Goal: Communication & Community: Answer question/provide support

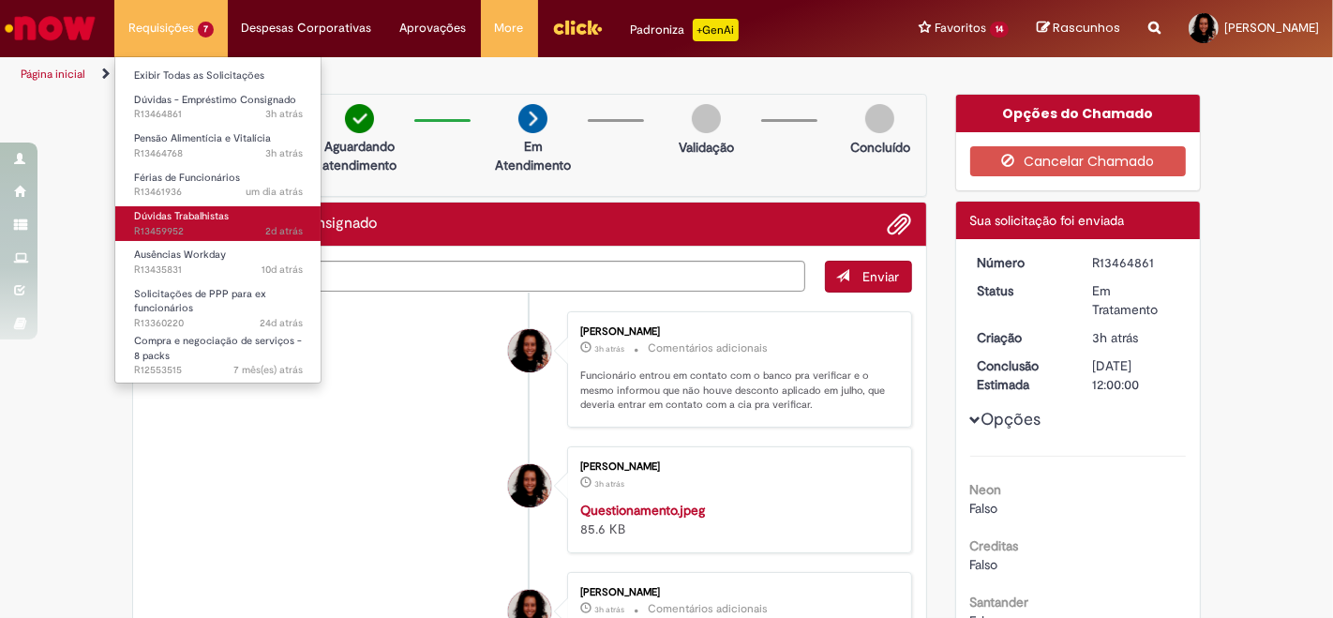
click at [186, 219] on span "Dúvidas Trabalhistas" at bounding box center [181, 216] width 95 height 14
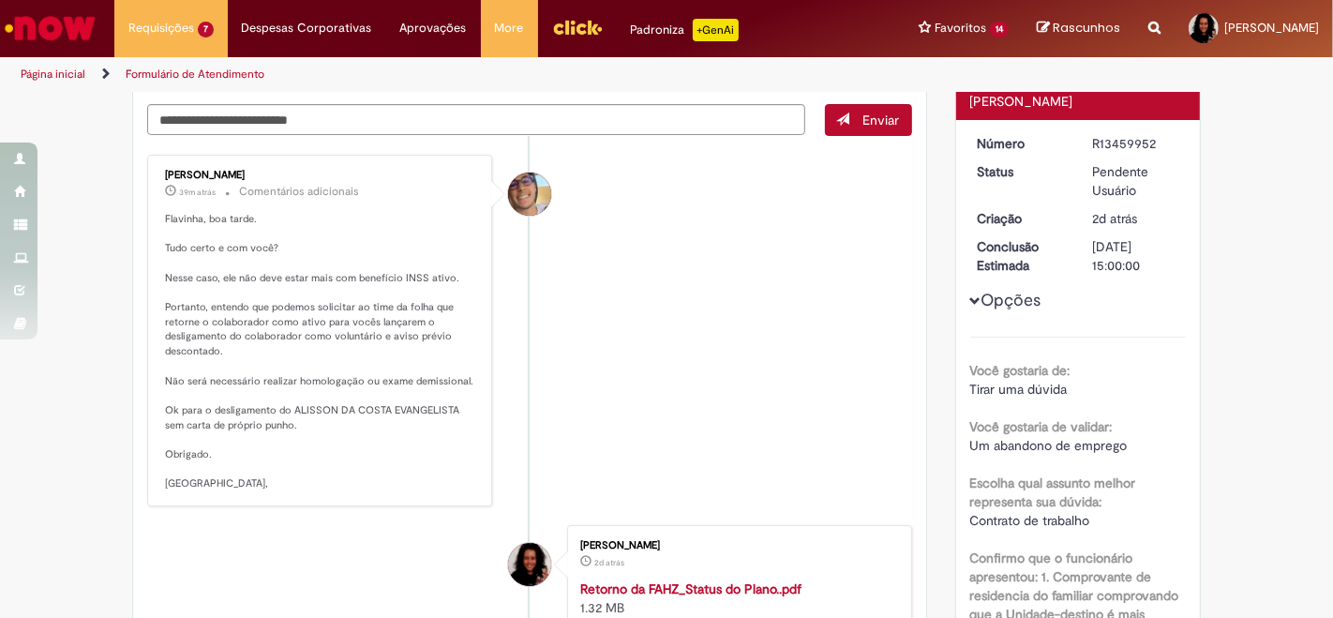
scroll to position [208, 0]
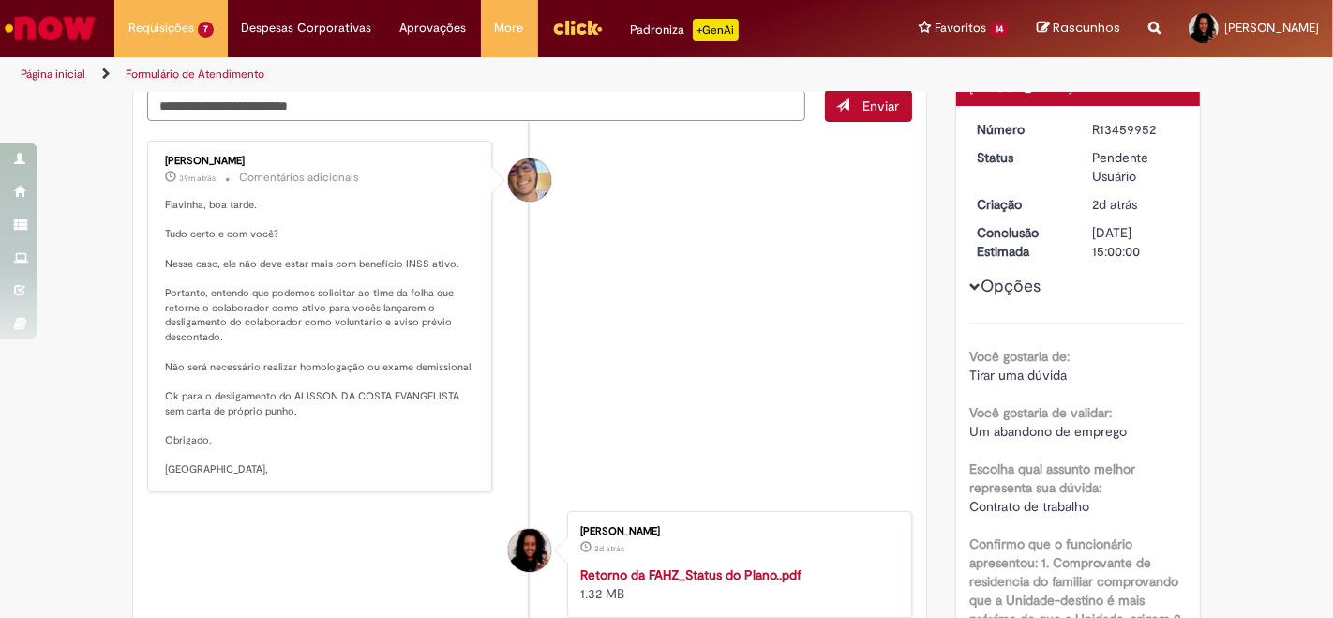
click at [372, 100] on textarea "Digite sua mensagem aqui..." at bounding box center [476, 105] width 658 height 31
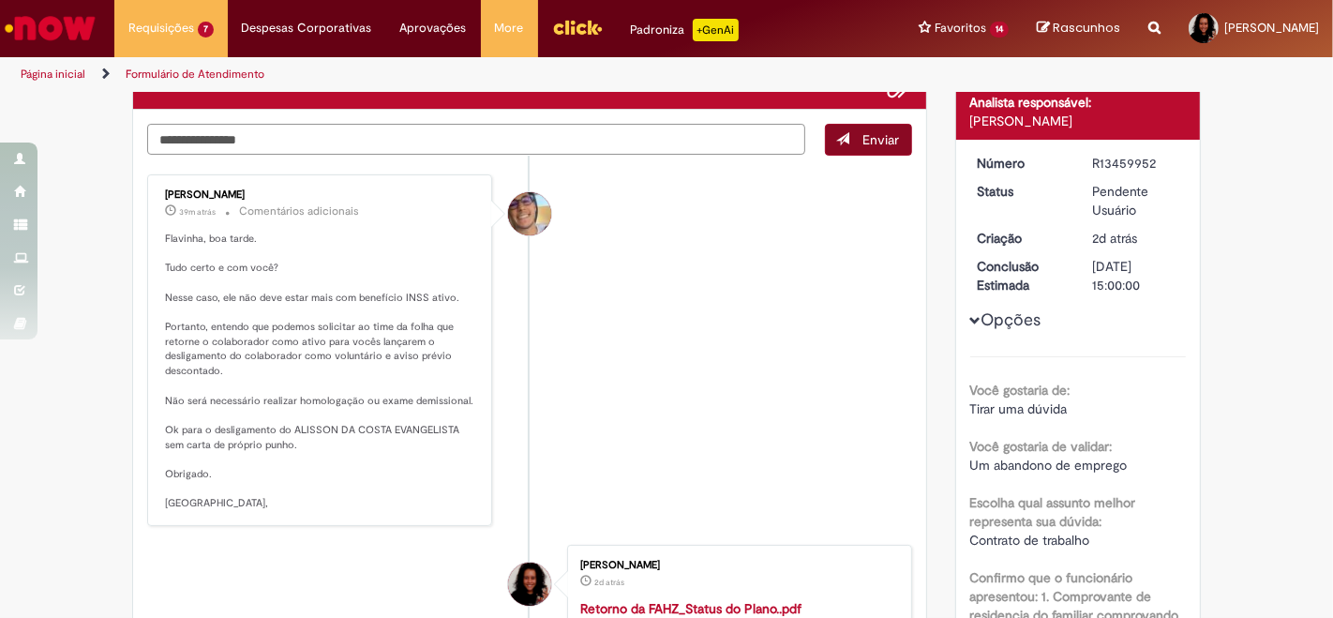
type textarea "**********"
click at [863, 141] on span "Enviar" at bounding box center [881, 139] width 37 height 17
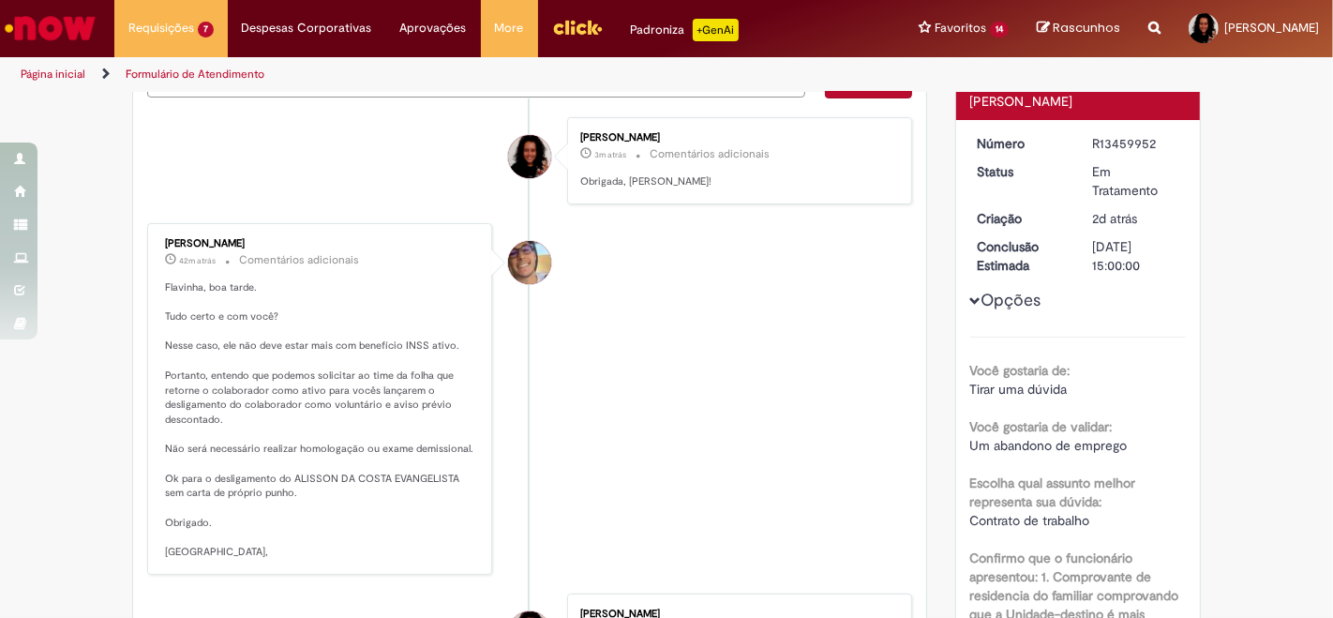
scroll to position [241, 0]
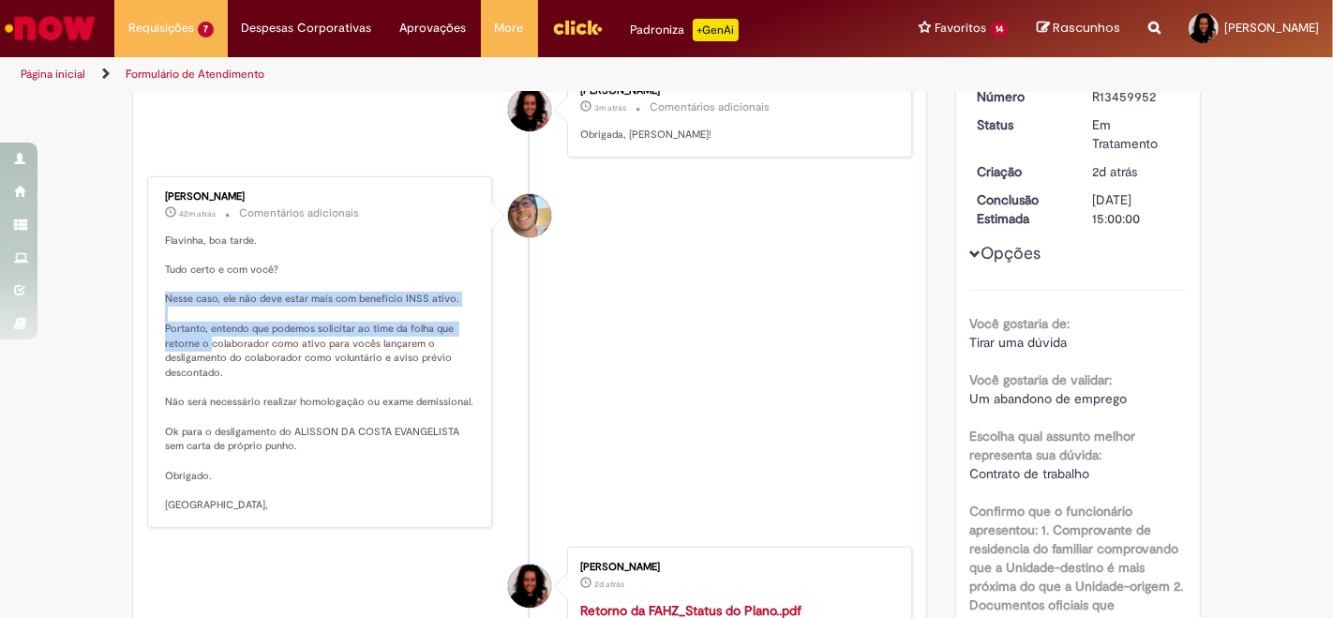
drag, startPoint x: 155, startPoint y: 290, endPoint x: 198, endPoint y: 335, distance: 61.6
click at [201, 333] on div "[PERSON_NAME] 42m atrás 42 minutos atrás Comentários adicionais Flavinha, boa t…" at bounding box center [320, 352] width 334 height 340
click at [187, 336] on p "Flavinha, boa tarde. Tudo certo e com você? Nesse caso, ele não deve estar mais…" at bounding box center [321, 372] width 312 height 279
click at [165, 322] on p "Flavinha, boa tarde. Tudo certo e com você? Nesse caso, ele não deve estar mais…" at bounding box center [321, 372] width 312 height 279
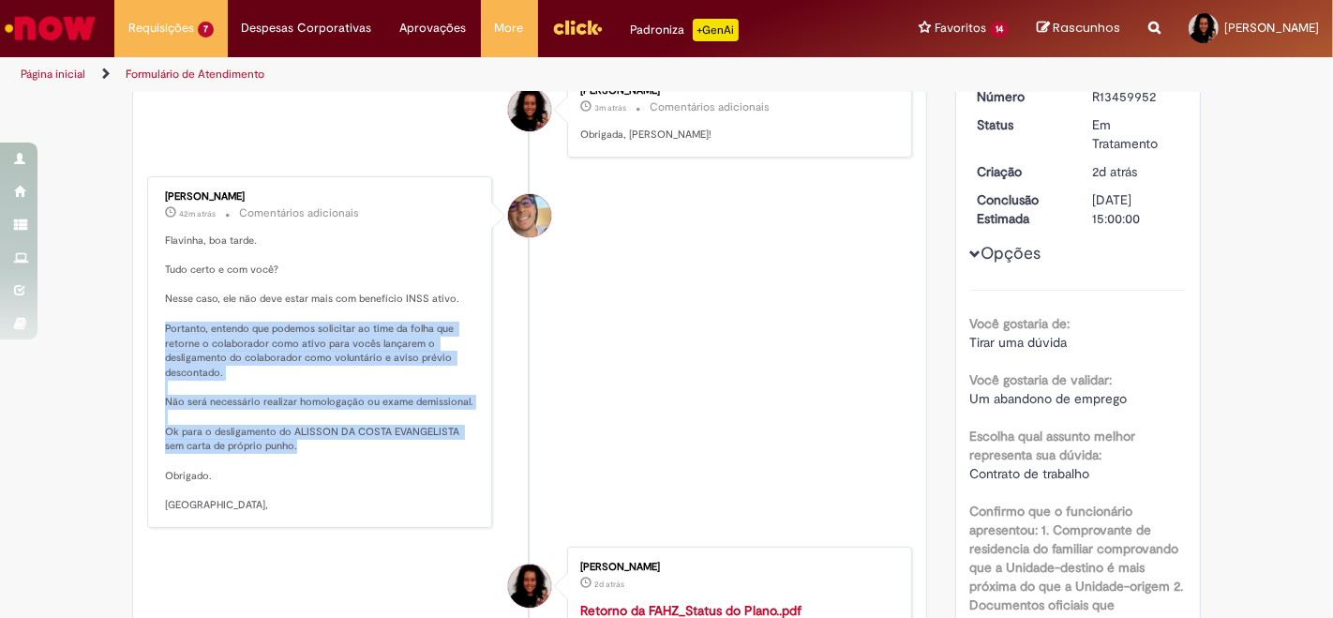
drag, startPoint x: 155, startPoint y: 325, endPoint x: 383, endPoint y: 440, distance: 256.1
click at [383, 440] on div "[PERSON_NAME] 42m atrás 42 minutos atrás Comentários adicionais Flavinha, boa t…" at bounding box center [320, 352] width 334 height 340
click at [383, 440] on p "Flavinha, boa tarde. Tudo certo e com você? Nesse caso, ele não deve estar mais…" at bounding box center [321, 372] width 312 height 279
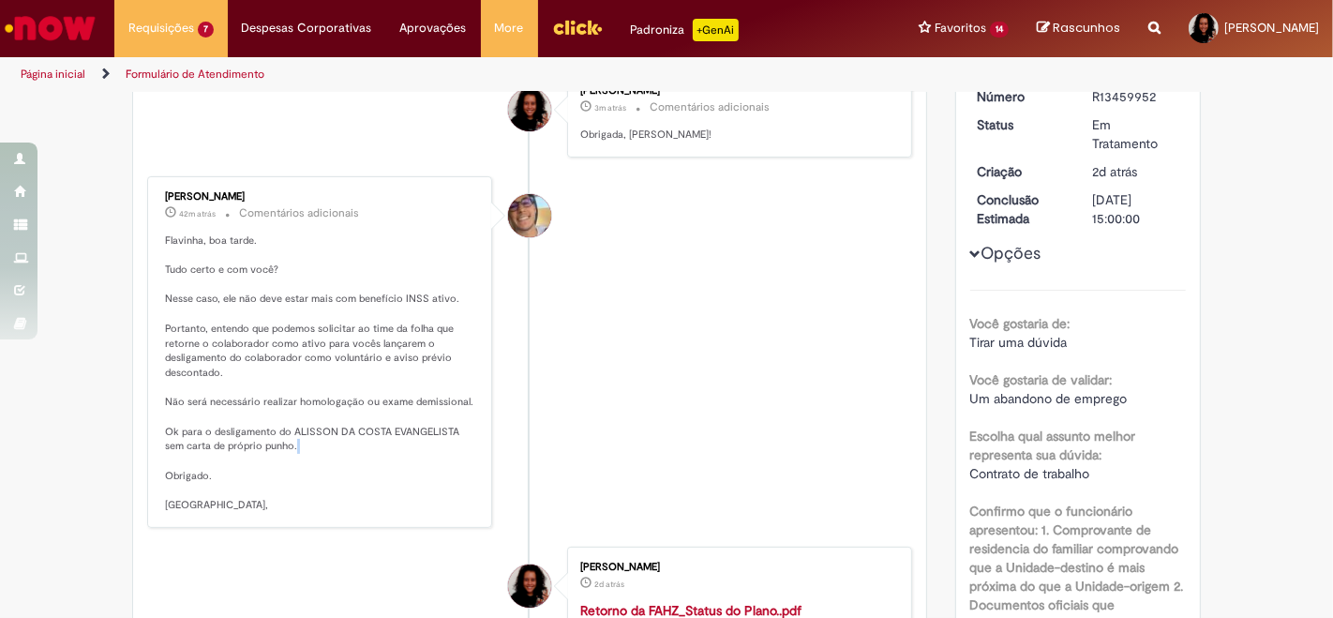
click at [384, 440] on p "Flavinha, boa tarde. Tudo certo e com você? Nesse caso, ele não deve estar mais…" at bounding box center [321, 372] width 312 height 279
drag, startPoint x: 155, startPoint y: 321, endPoint x: 245, endPoint y: 357, distance: 96.8
click at [235, 350] on div "[PERSON_NAME] 42m atrás 42 minutos atrás Comentários adicionais Flavinha, boa t…" at bounding box center [320, 352] width 334 height 340
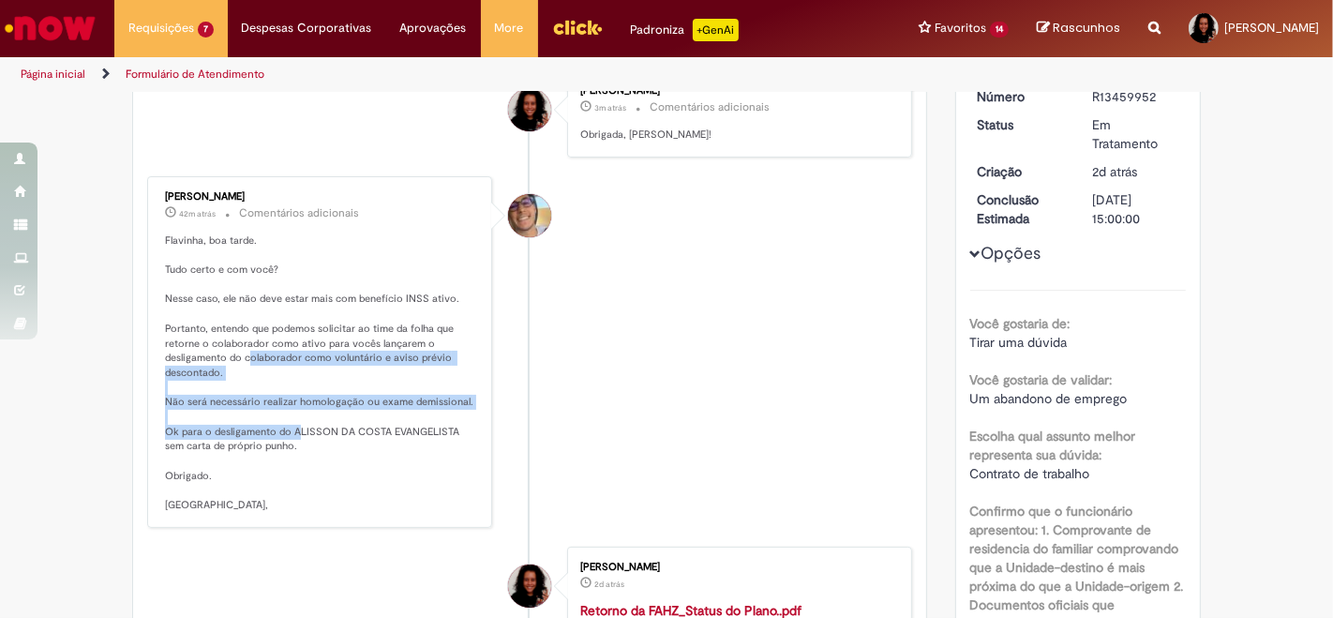
drag, startPoint x: 245, startPoint y: 357, endPoint x: 286, endPoint y: 424, distance: 78.3
click at [286, 424] on p "Flavinha, boa tarde. Tudo certo e com você? Nesse caso, ele não deve estar mais…" at bounding box center [321, 372] width 312 height 279
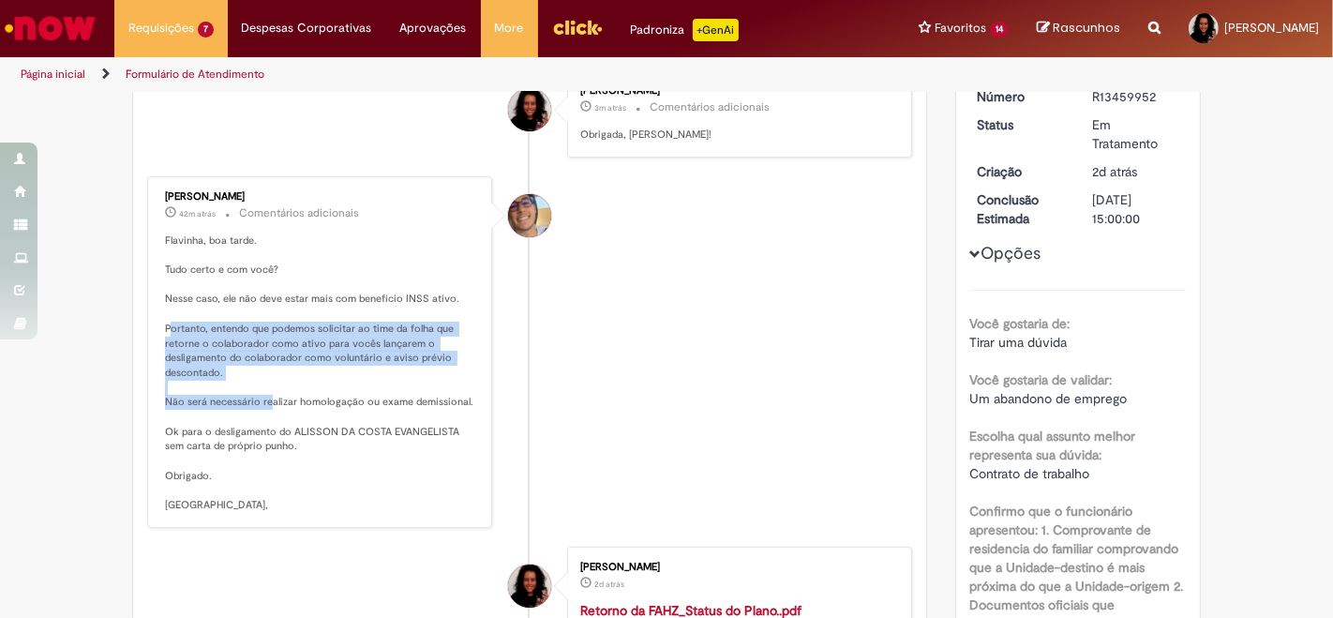
drag, startPoint x: 157, startPoint y: 323, endPoint x: 260, endPoint y: 394, distance: 124.0
click at [260, 394] on p "Flavinha, boa tarde. Tudo certo e com você? Nesse caso, ele não deve estar mais…" at bounding box center [321, 372] width 312 height 279
click at [165, 318] on p "Flavinha, boa tarde. Tudo certo e com você? Nesse caso, ele não deve estar mais…" at bounding box center [321, 372] width 312 height 279
drag, startPoint x: 156, startPoint y: 322, endPoint x: 278, endPoint y: 386, distance: 137.5
click at [270, 379] on p "Flavinha, boa tarde. Tudo certo e com você? Nesse caso, ele não deve estar mais…" at bounding box center [321, 372] width 312 height 279
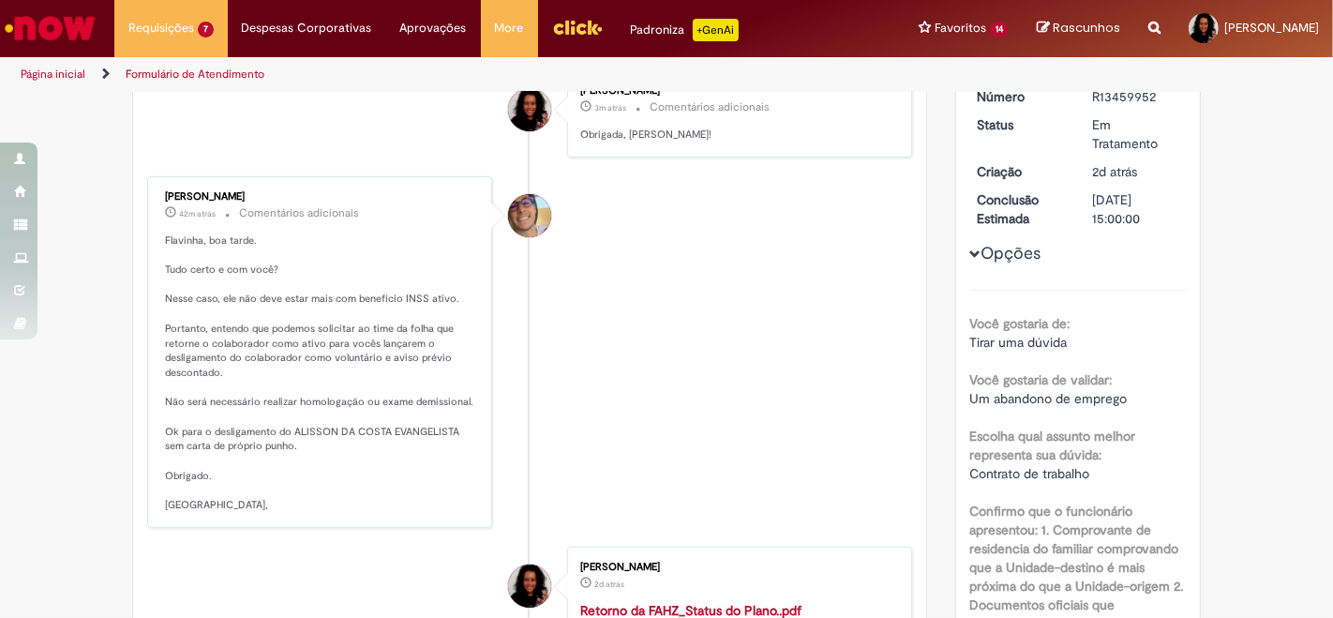
click at [281, 448] on p "Flavinha, boa tarde. Tudo certo e com você? Nesse caso, ele não deve estar mais…" at bounding box center [321, 372] width 312 height 279
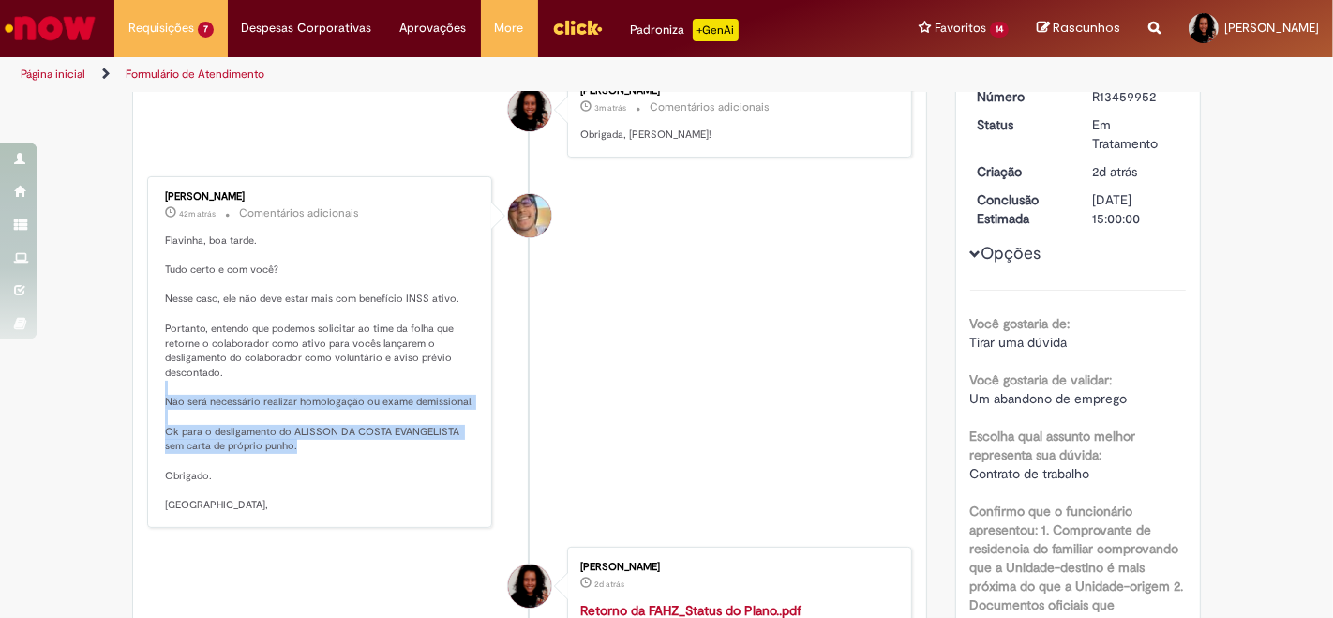
drag, startPoint x: 261, startPoint y: 439, endPoint x: 186, endPoint y: 380, distance: 96.0
click at [186, 379] on p "Flavinha, boa tarde. Tudo certo e com você? Nesse caso, ele não deve estar mais…" at bounding box center [321, 372] width 312 height 279
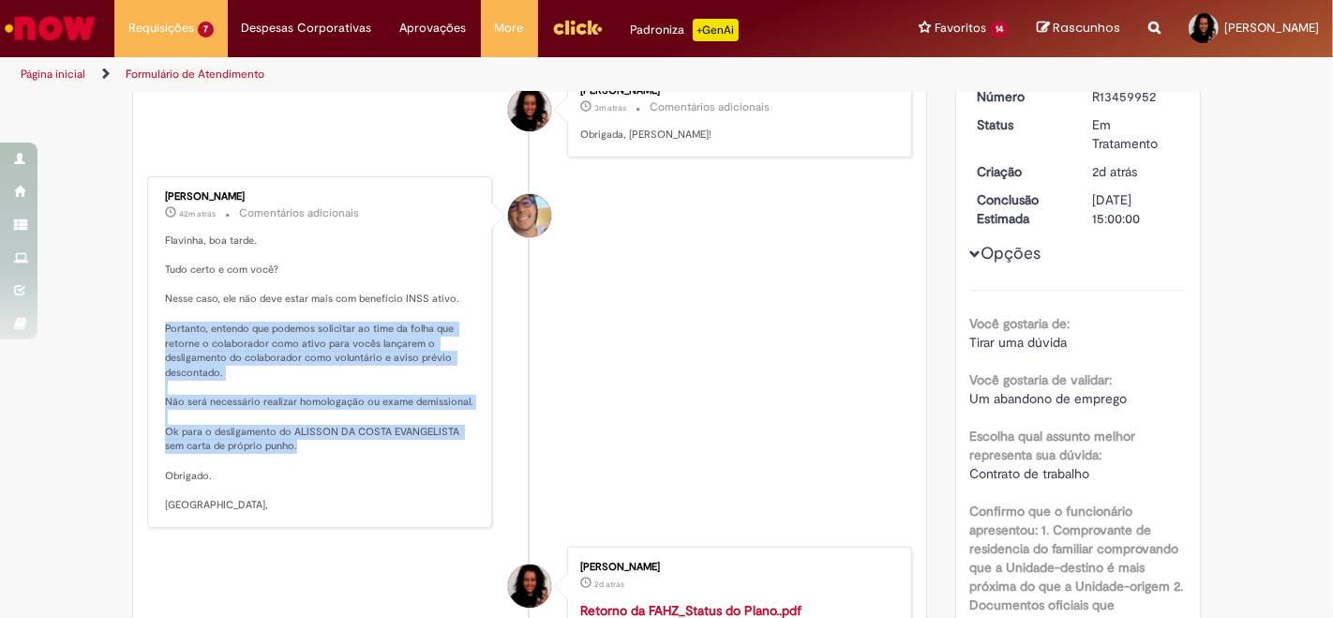
copy p "Portanto, entendo que podemos solicitar ao time da folha que retorne o colabora…"
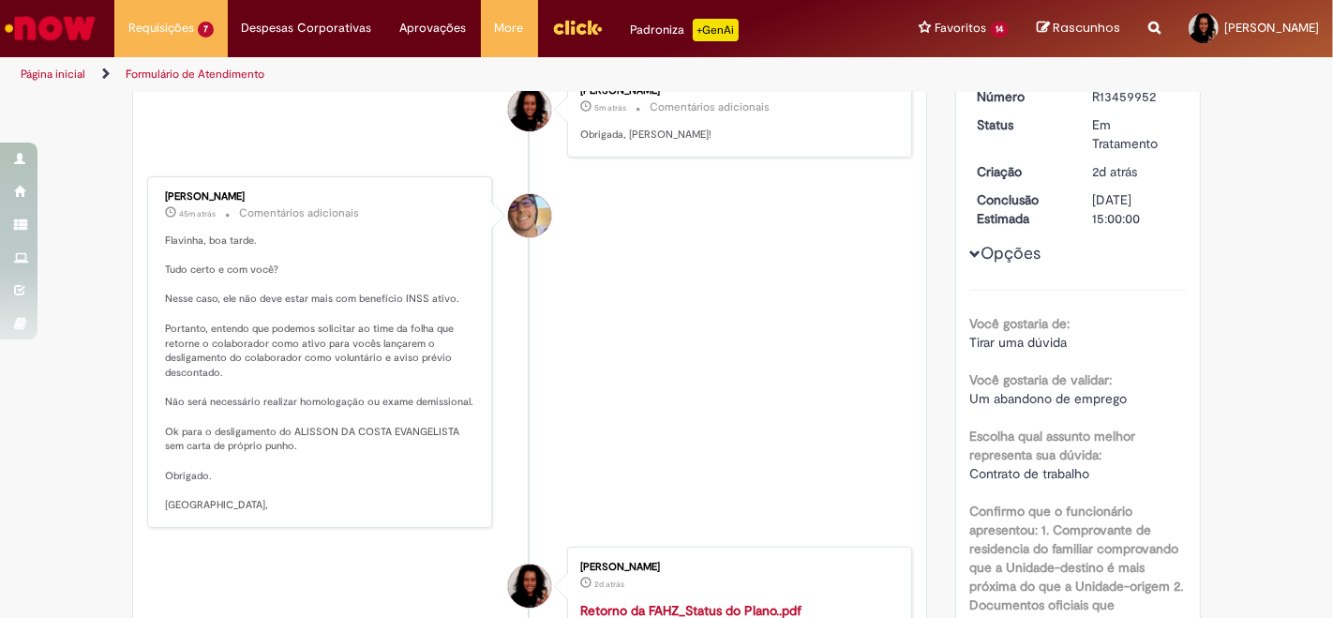
click at [677, 284] on li "[PERSON_NAME] 45m atrás 45 minutos atrás Comentários adicionais Flavinha, boa t…" at bounding box center [529, 351] width 765 height 351
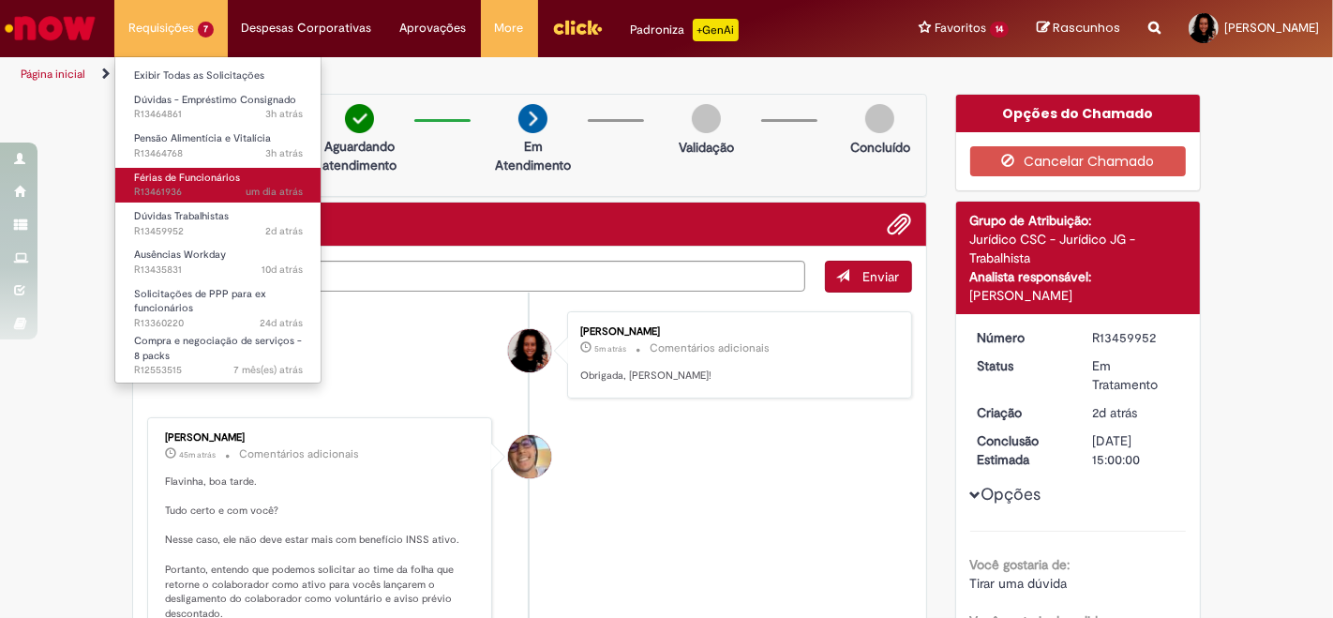
click at [176, 185] on span "um dia atrás um dia atrás R13461936" at bounding box center [218, 192] width 169 height 15
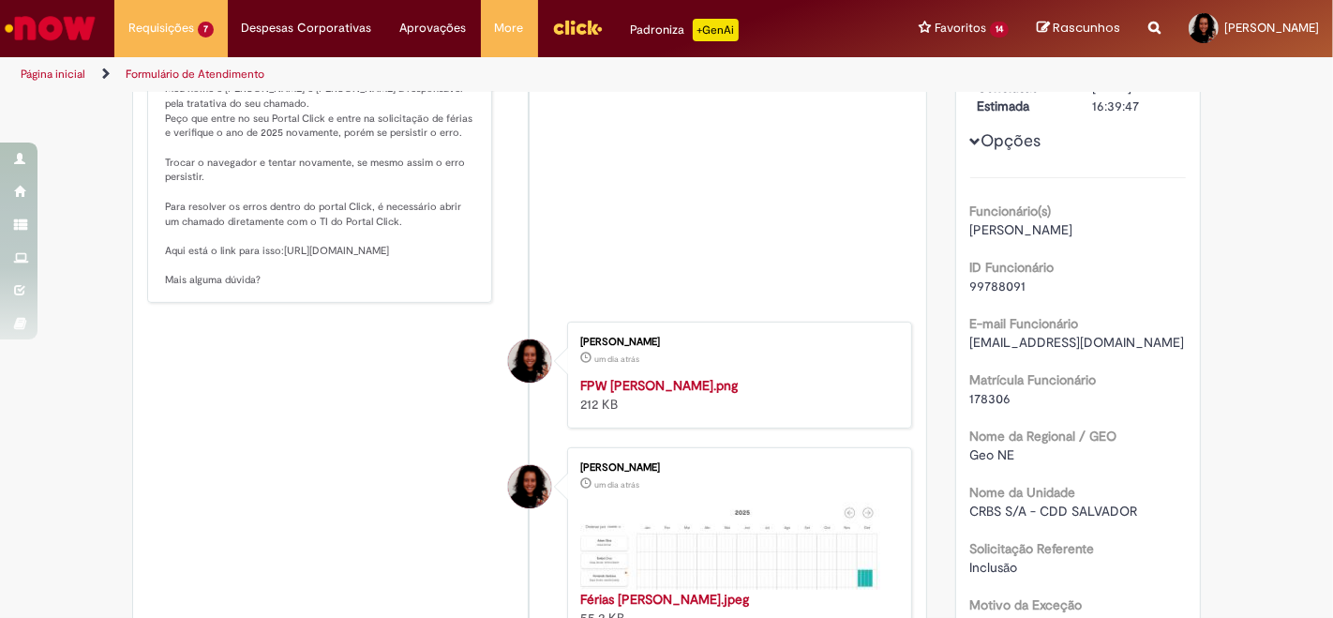
scroll to position [144, 0]
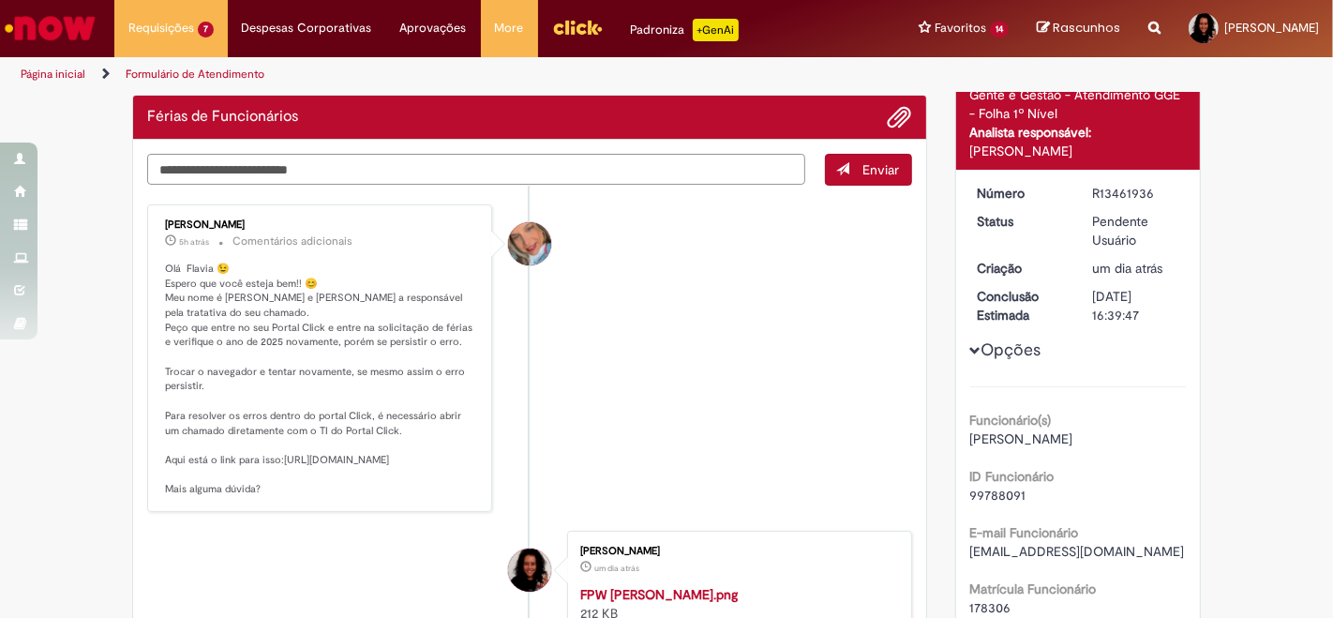
click at [454, 167] on textarea "Digite sua mensagem aqui..." at bounding box center [476, 169] width 658 height 31
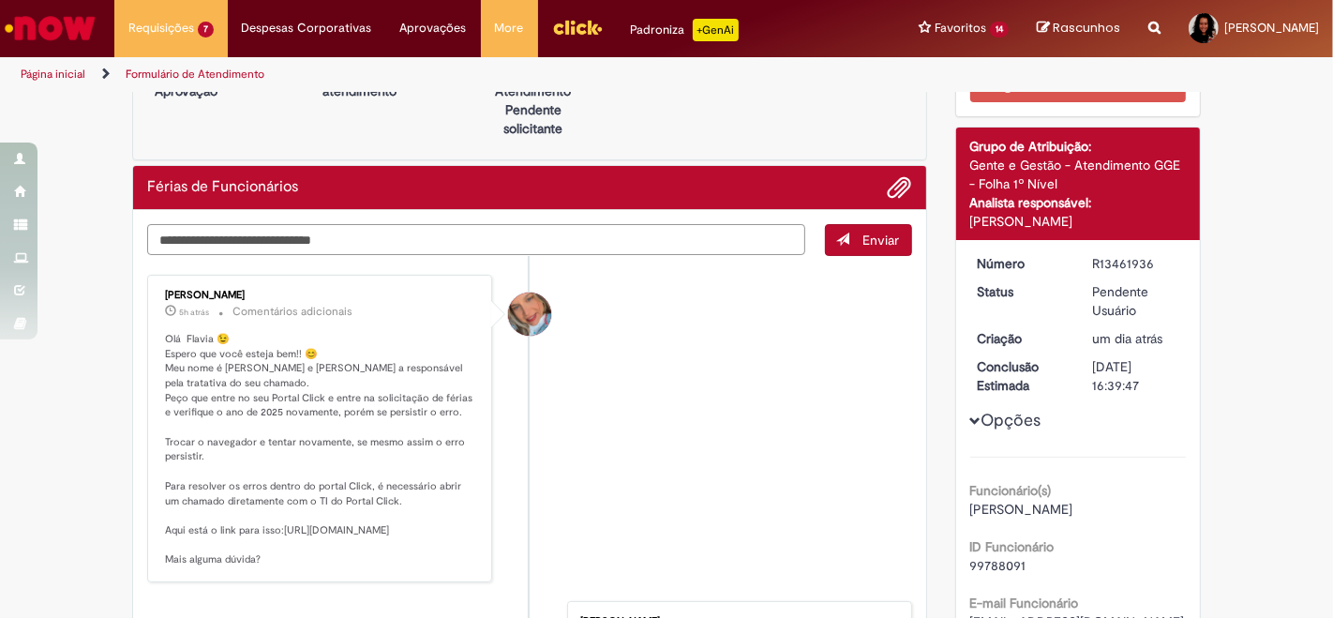
scroll to position [0, 0]
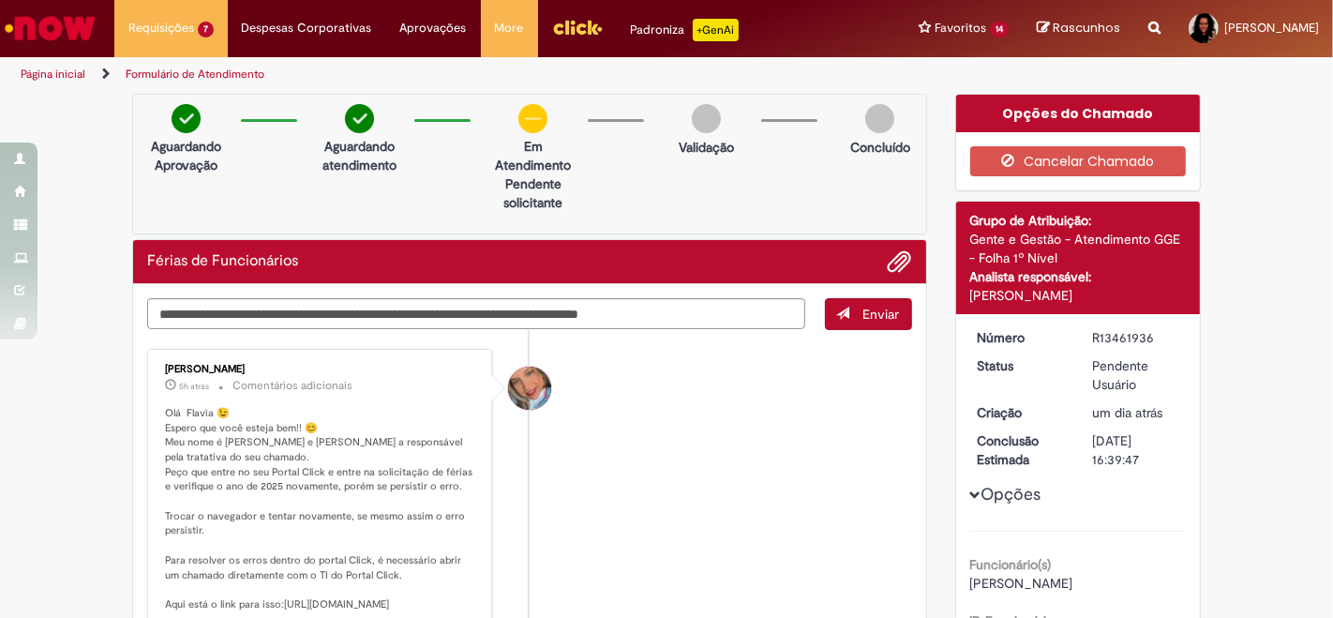
click at [152, 319] on span at bounding box center [154, 314] width 5 height 22
click at [149, 314] on textarea "**********" at bounding box center [476, 313] width 658 height 31
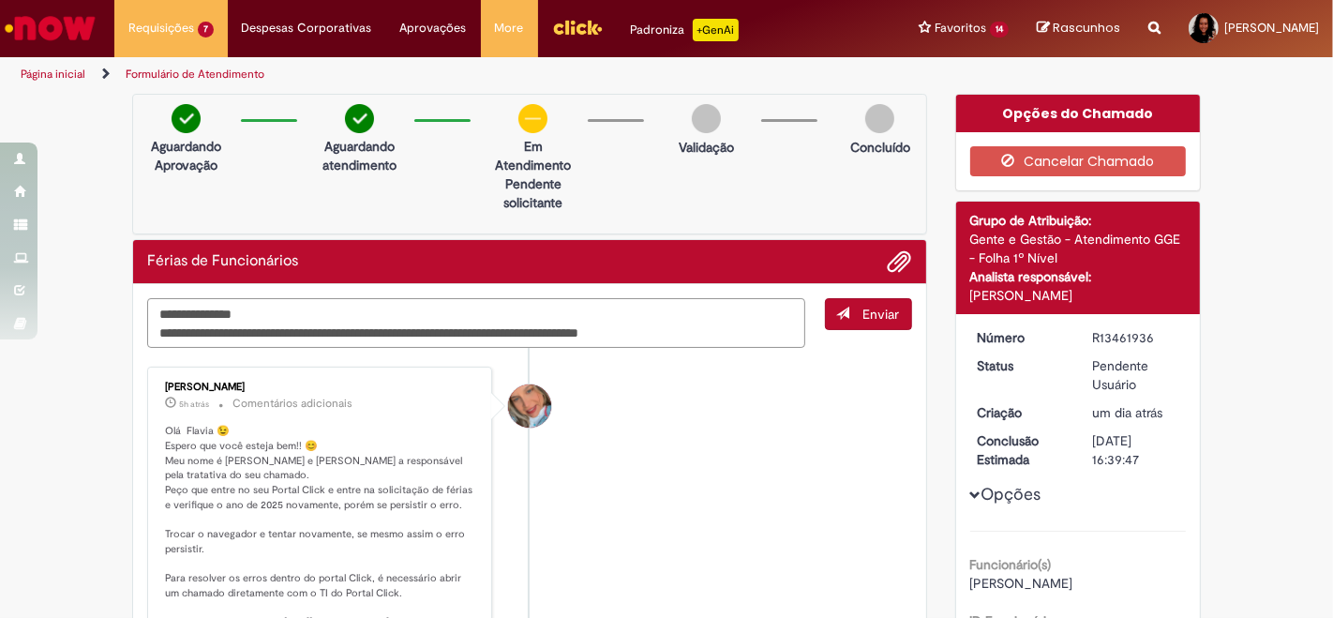
click at [721, 333] on textarea "**********" at bounding box center [476, 323] width 658 height 50
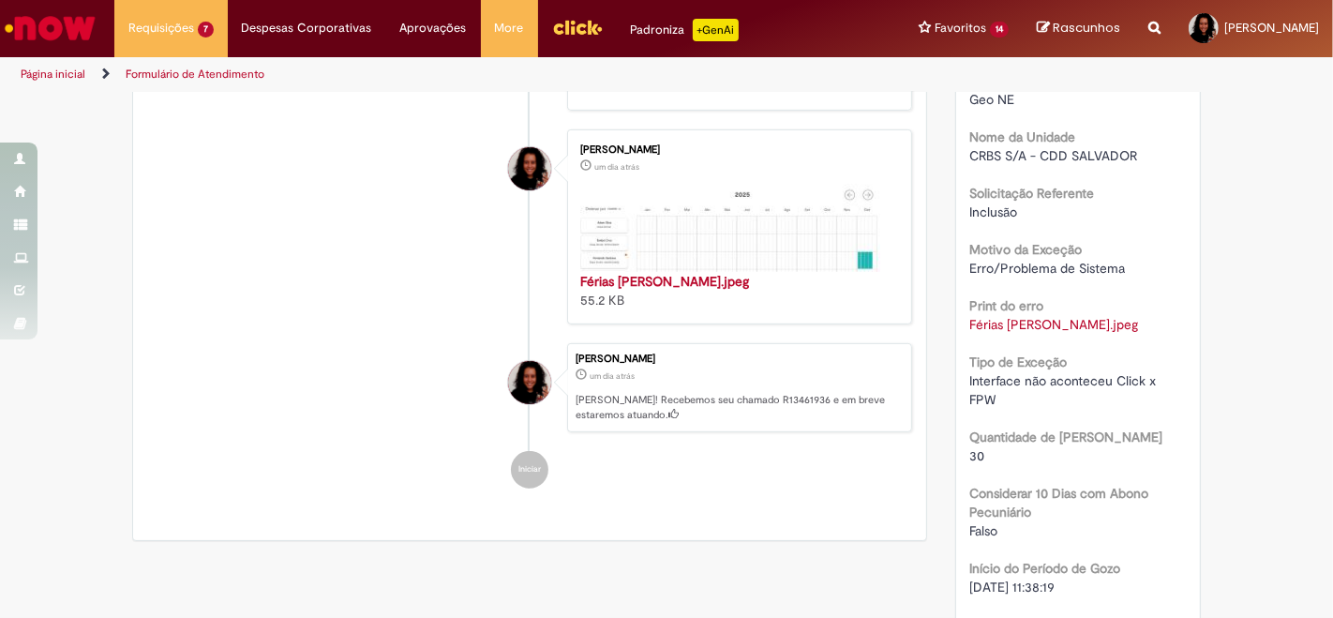
scroll to position [728, 0]
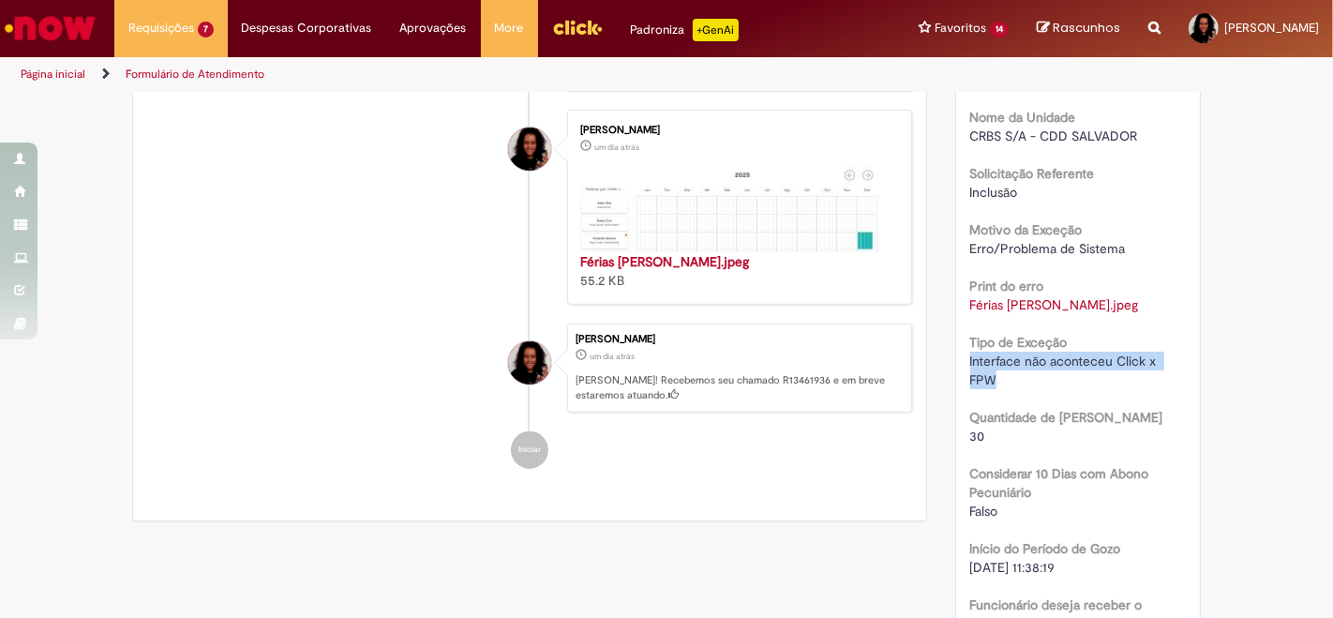
drag, startPoint x: 1004, startPoint y: 375, endPoint x: 949, endPoint y: 363, distance: 55.7
click at [956, 363] on div "Número R13461936 Status Pendente Usuário Criação um dia atrás um dia atrás Conc…" at bounding box center [1078, 198] width 245 height 1225
copy span "Interface não aconteceu Click x FPW"
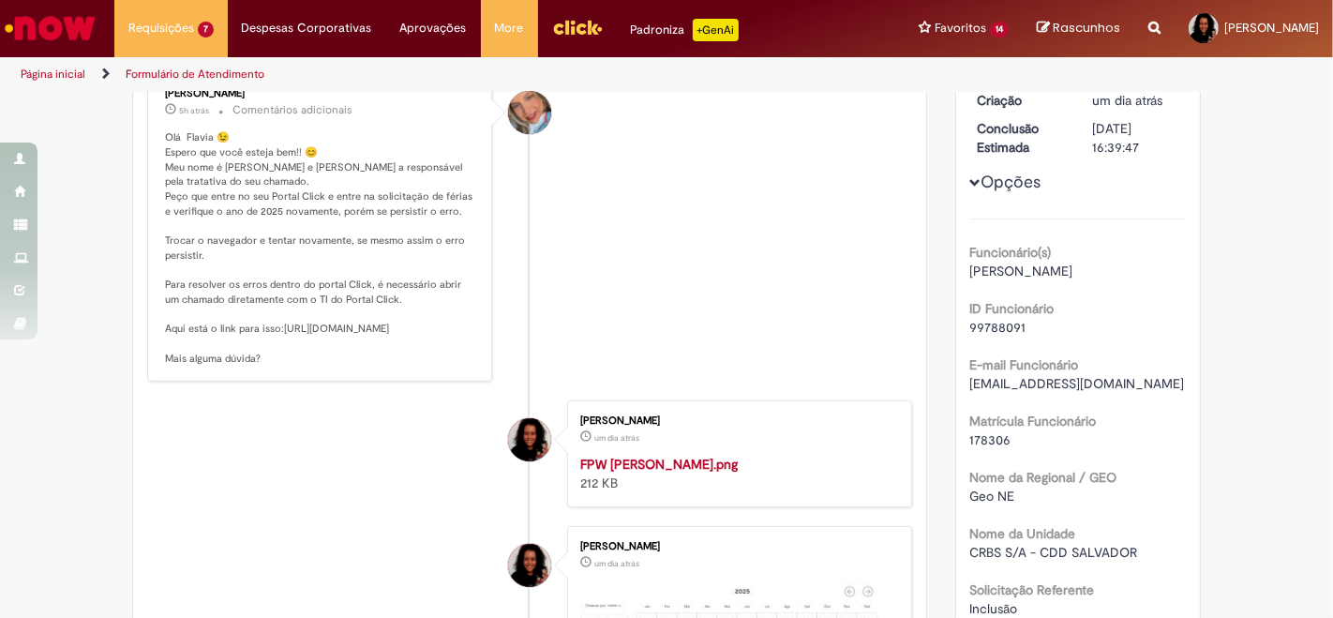
scroll to position [0, 0]
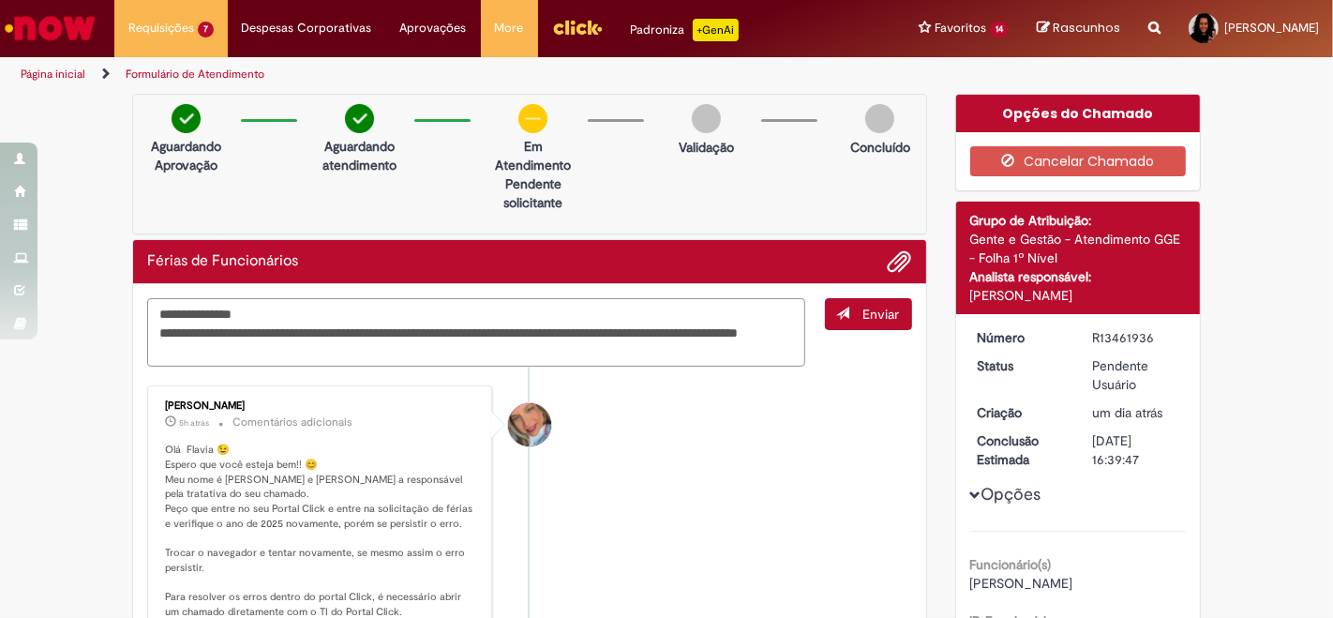
click at [750, 348] on textarea "**********" at bounding box center [476, 332] width 658 height 68
paste textarea "**********"
click at [745, 342] on textarea "**********" at bounding box center [476, 332] width 658 height 68
type textarea "**********"
click at [841, 317] on span "submit" at bounding box center [843, 312] width 13 height 13
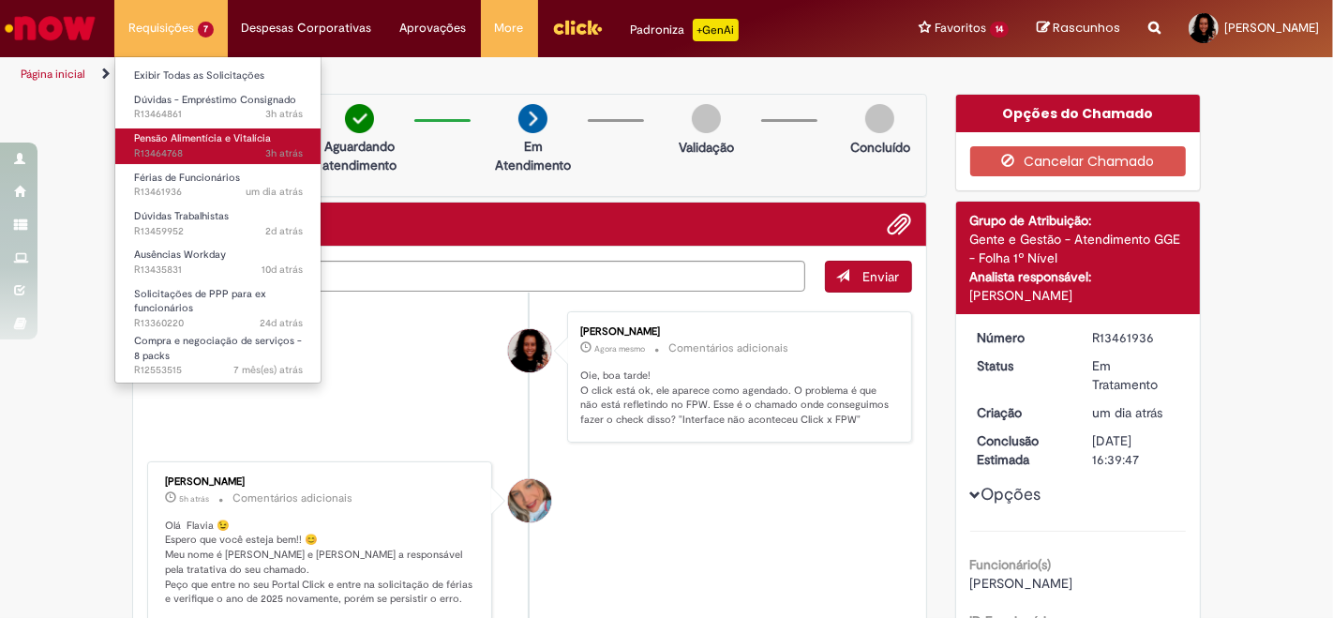
click at [227, 136] on span "Pensão Alimentícia e Vitalícia" at bounding box center [202, 138] width 137 height 14
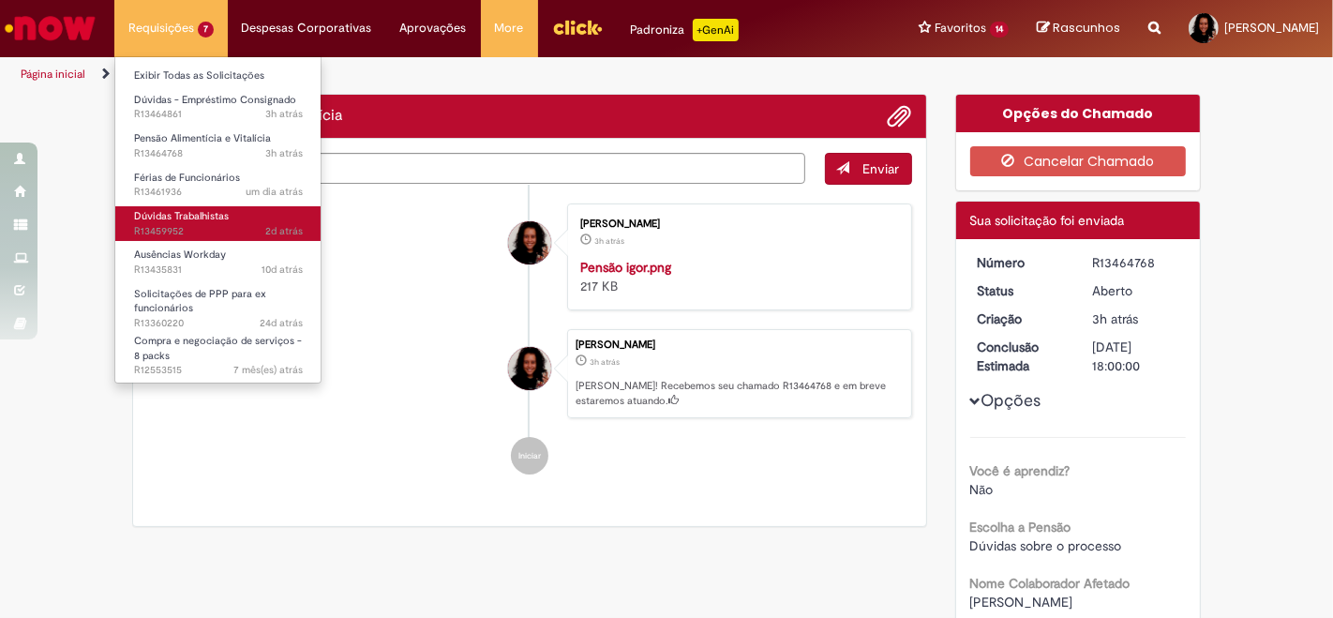
click at [210, 226] on span "2d atrás 2 dias atrás R13459952" at bounding box center [218, 231] width 169 height 15
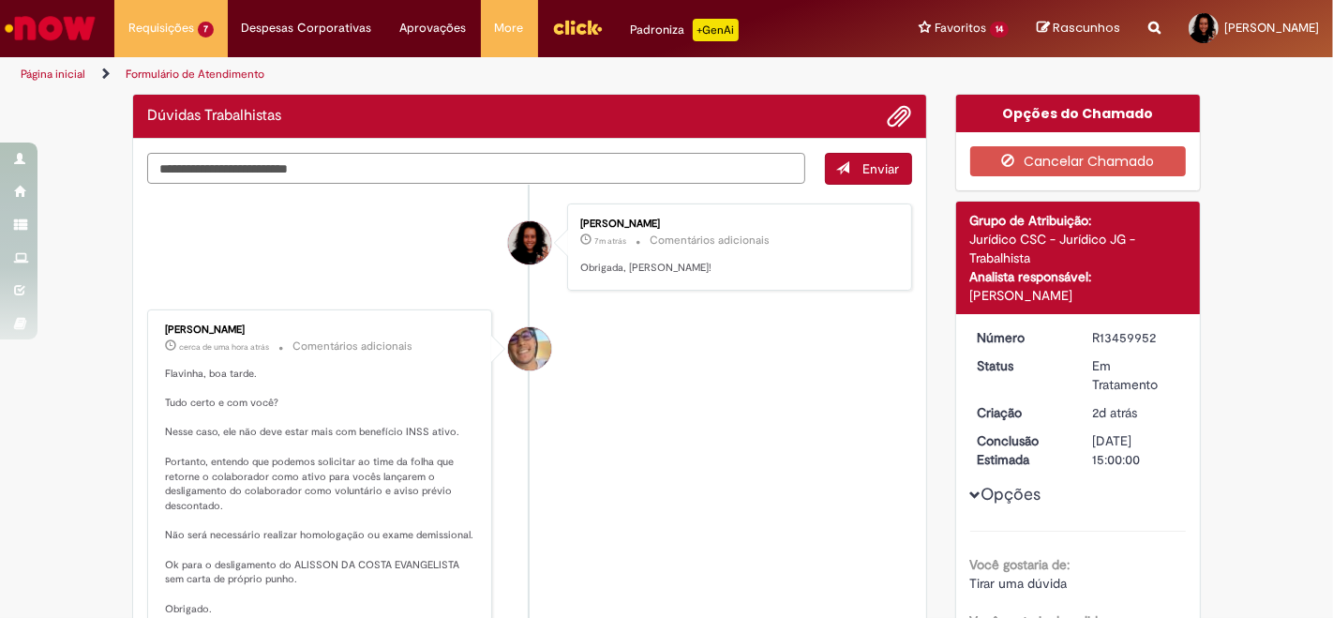
click at [565, 164] on textarea "Digite sua mensagem aqui..." at bounding box center [476, 168] width 658 height 31
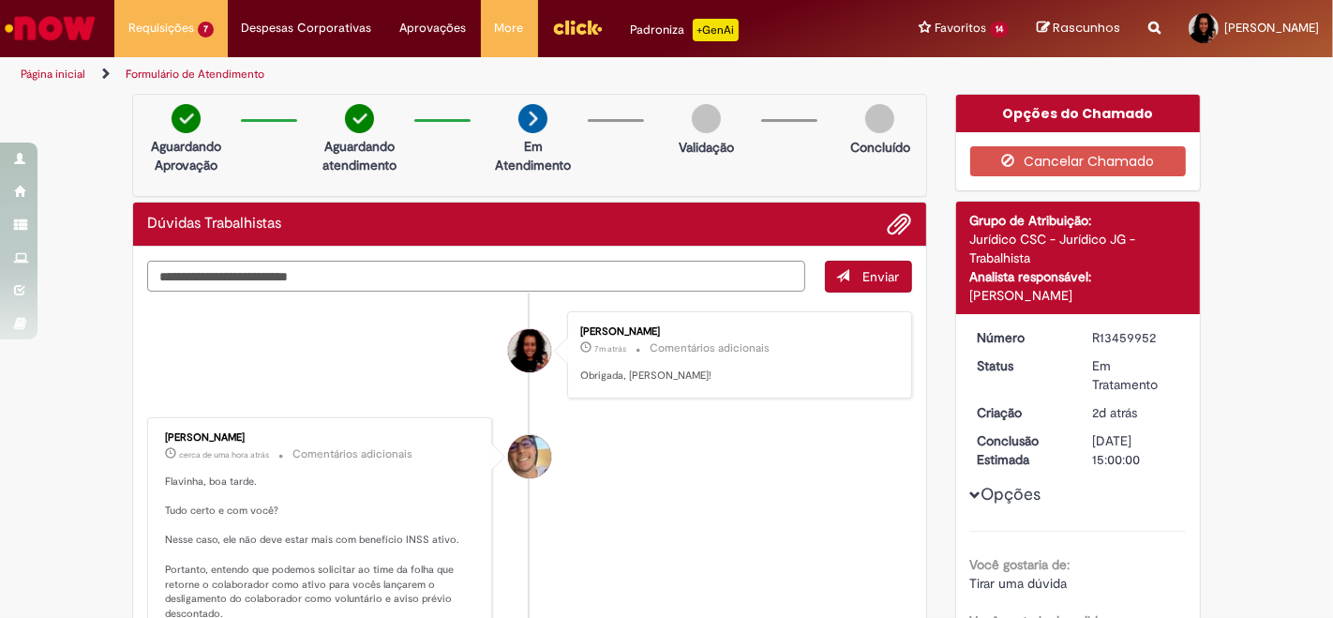
click at [606, 266] on textarea "Digite sua mensagem aqui..." at bounding box center [476, 276] width 658 height 31
type textarea "*"
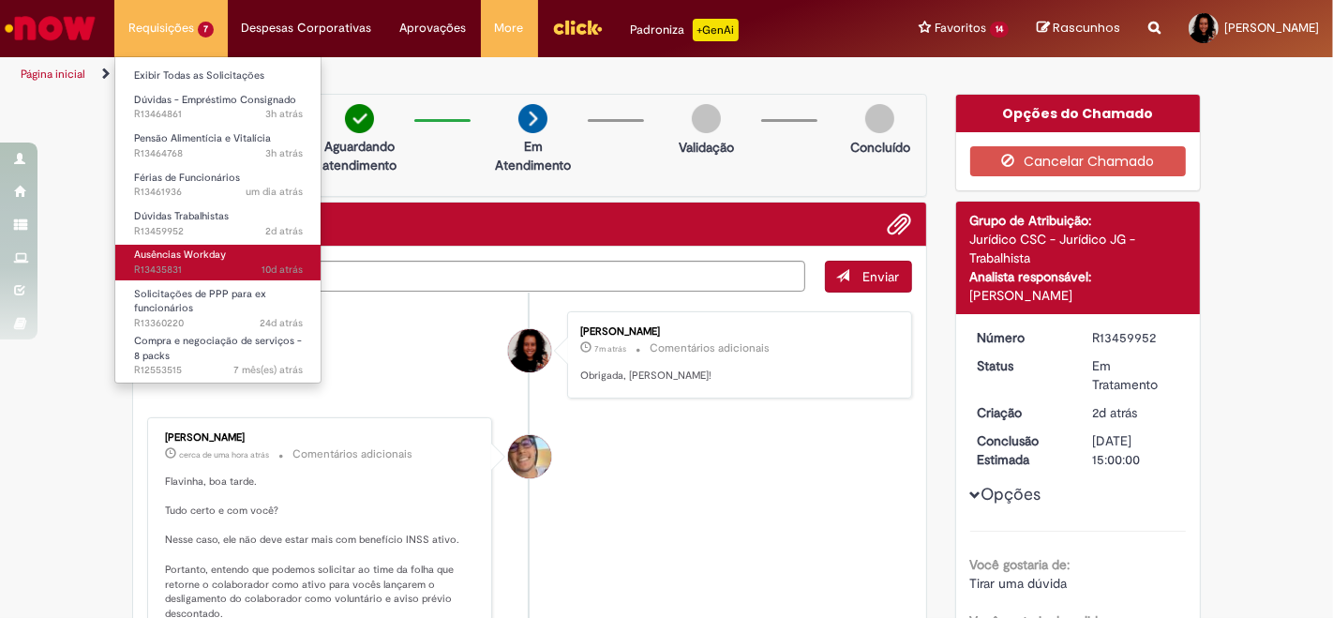
click at [216, 260] on span "Ausências Workday" at bounding box center [180, 254] width 92 height 14
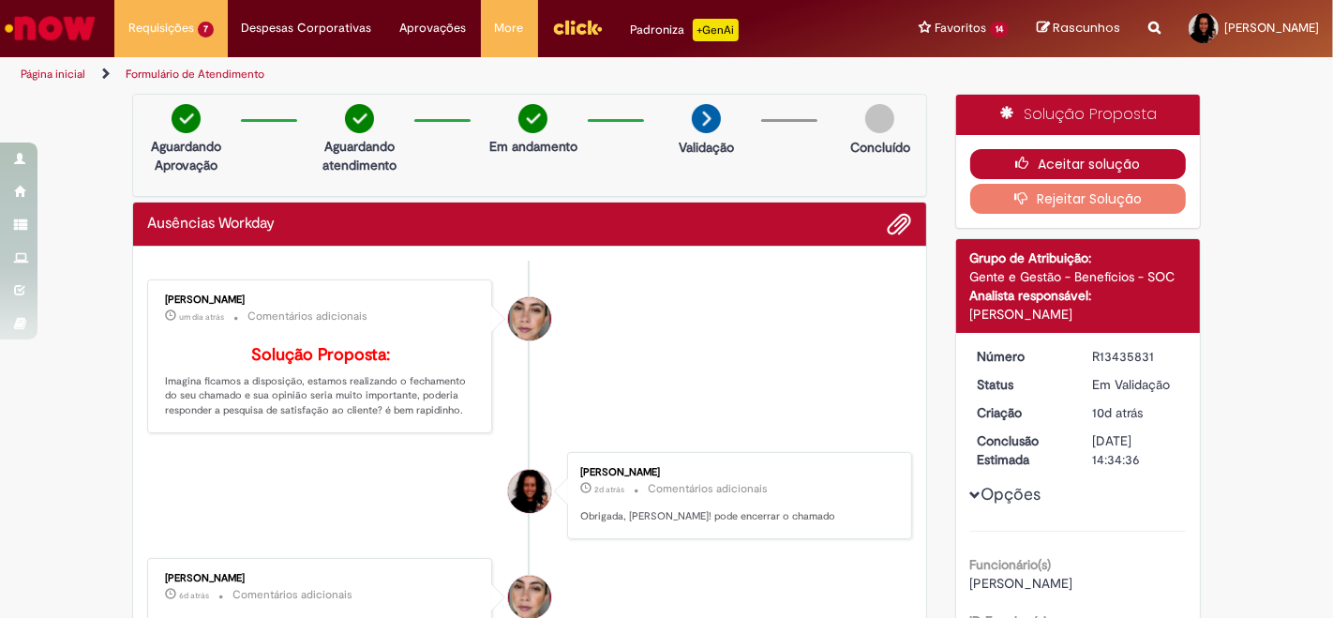
click at [1034, 167] on button "Aceitar solução" at bounding box center [1078, 164] width 216 height 30
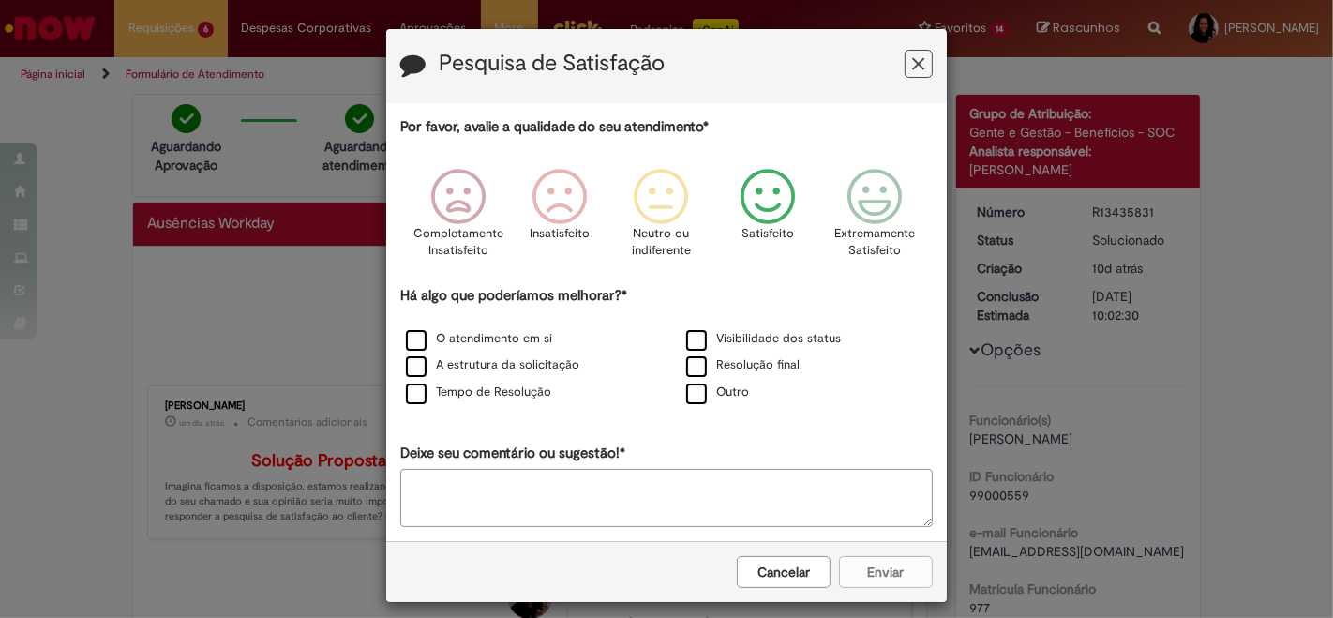
click at [770, 216] on icon "Feedback" at bounding box center [768, 197] width 70 height 56
click at [527, 390] on label "Tempo de Resolução" at bounding box center [478, 392] width 145 height 18
click at [516, 343] on label "O atendimento em si" at bounding box center [479, 339] width 146 height 18
click at [527, 338] on label "O atendimento em si" at bounding box center [479, 339] width 146 height 18
click at [520, 389] on label "Tempo de Resolução" at bounding box center [478, 392] width 145 height 18
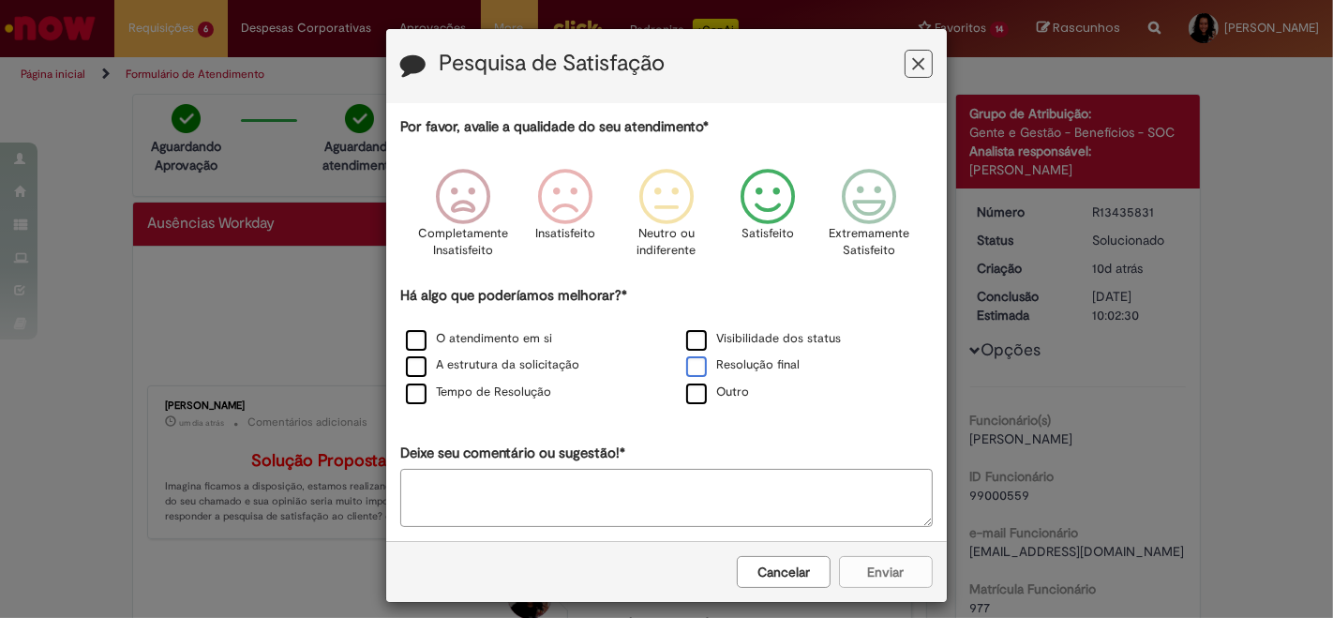
click at [737, 365] on label "Resolução final" at bounding box center [742, 365] width 113 height 18
click at [854, 573] on button "Enviar" at bounding box center [886, 572] width 94 height 32
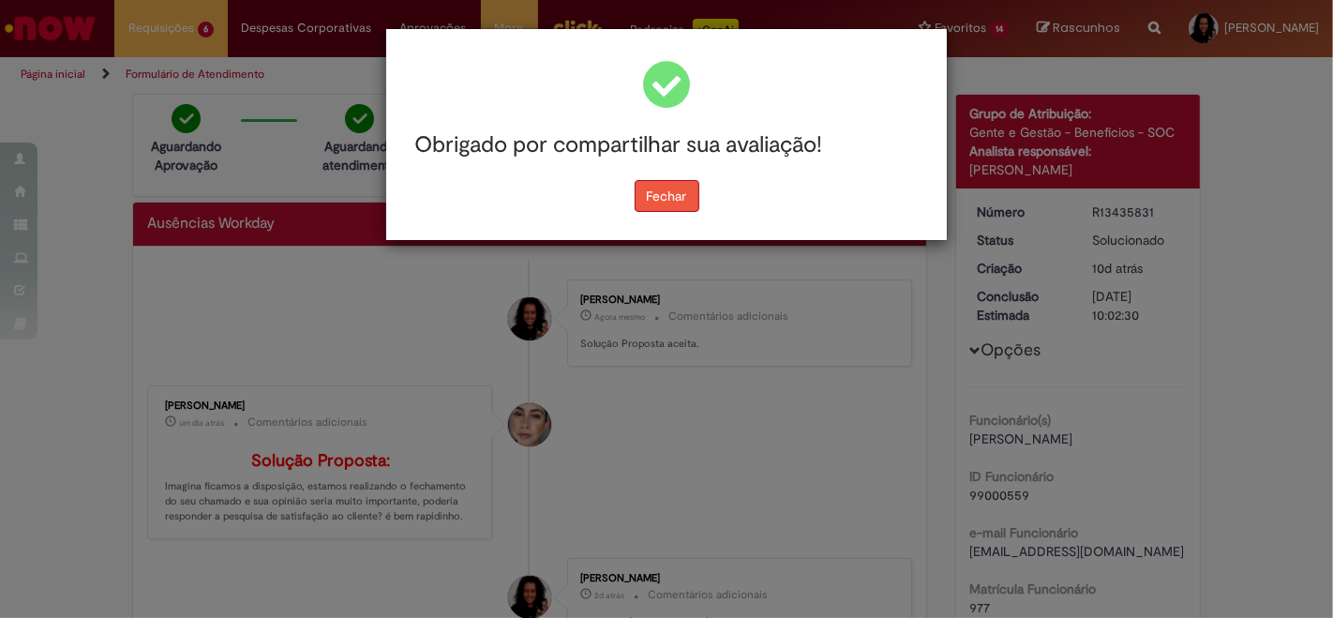
click at [663, 192] on button "Fechar" at bounding box center [666, 196] width 65 height 32
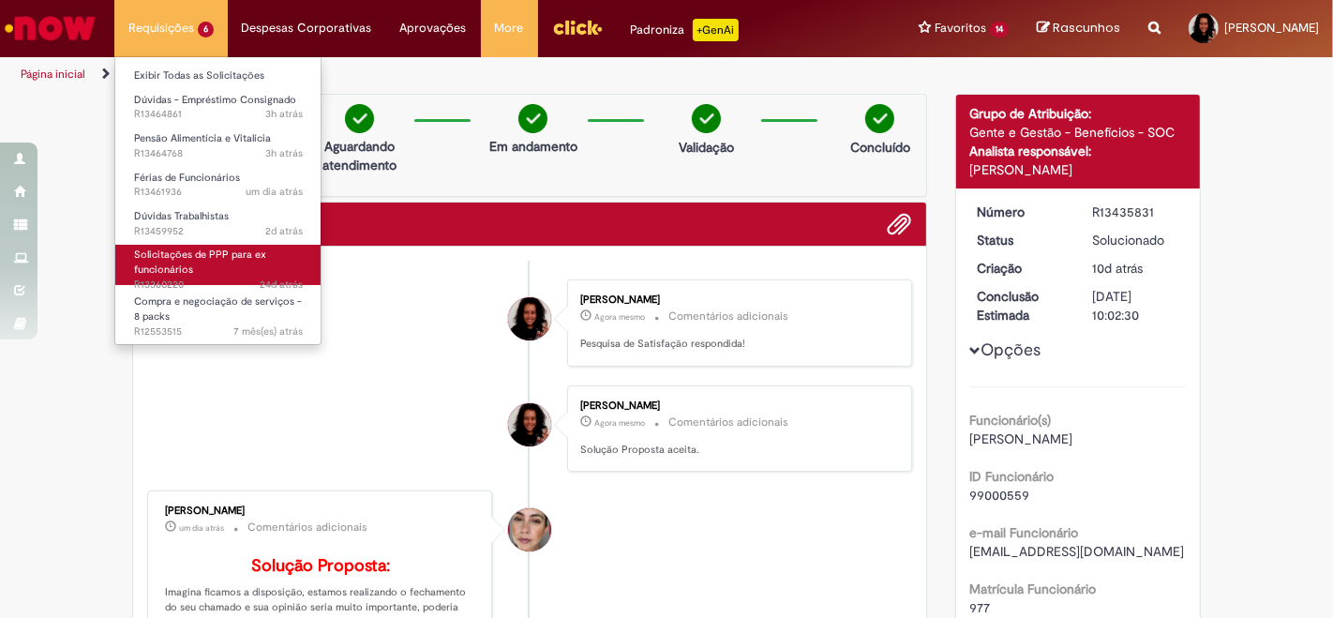
click at [201, 253] on span "Solicitações de PPP para ex funcionários" at bounding box center [200, 261] width 132 height 29
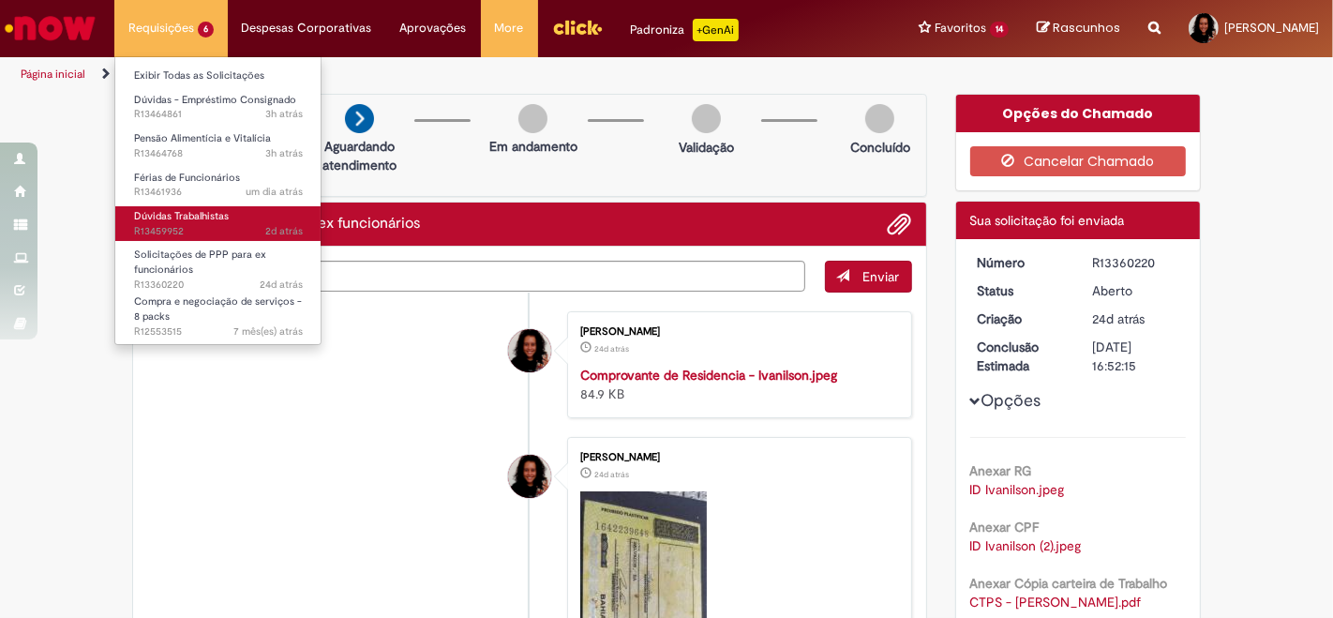
click at [211, 224] on span "2d atrás 2 dias atrás R13459952" at bounding box center [218, 231] width 169 height 15
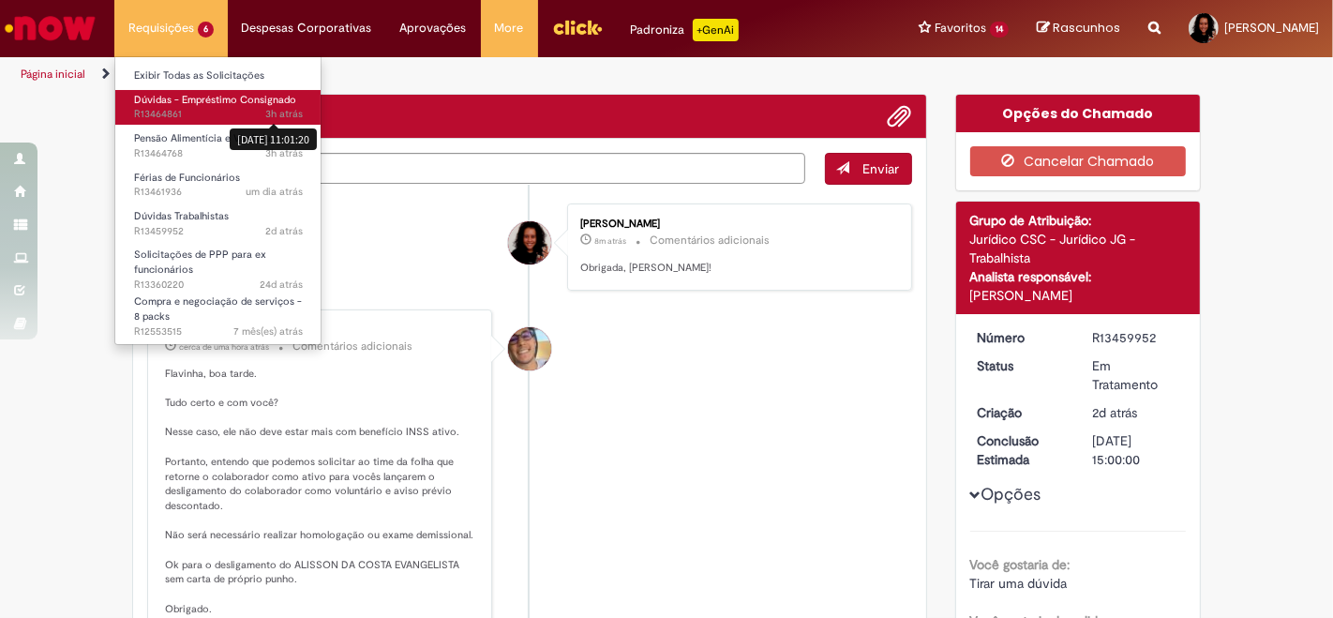
click at [276, 107] on sn-time-ago "3h atrás 3 horas atrás [DATE] 11:01:20" at bounding box center [283, 114] width 37 height 14
